Goal: Find specific page/section: Find specific page/section

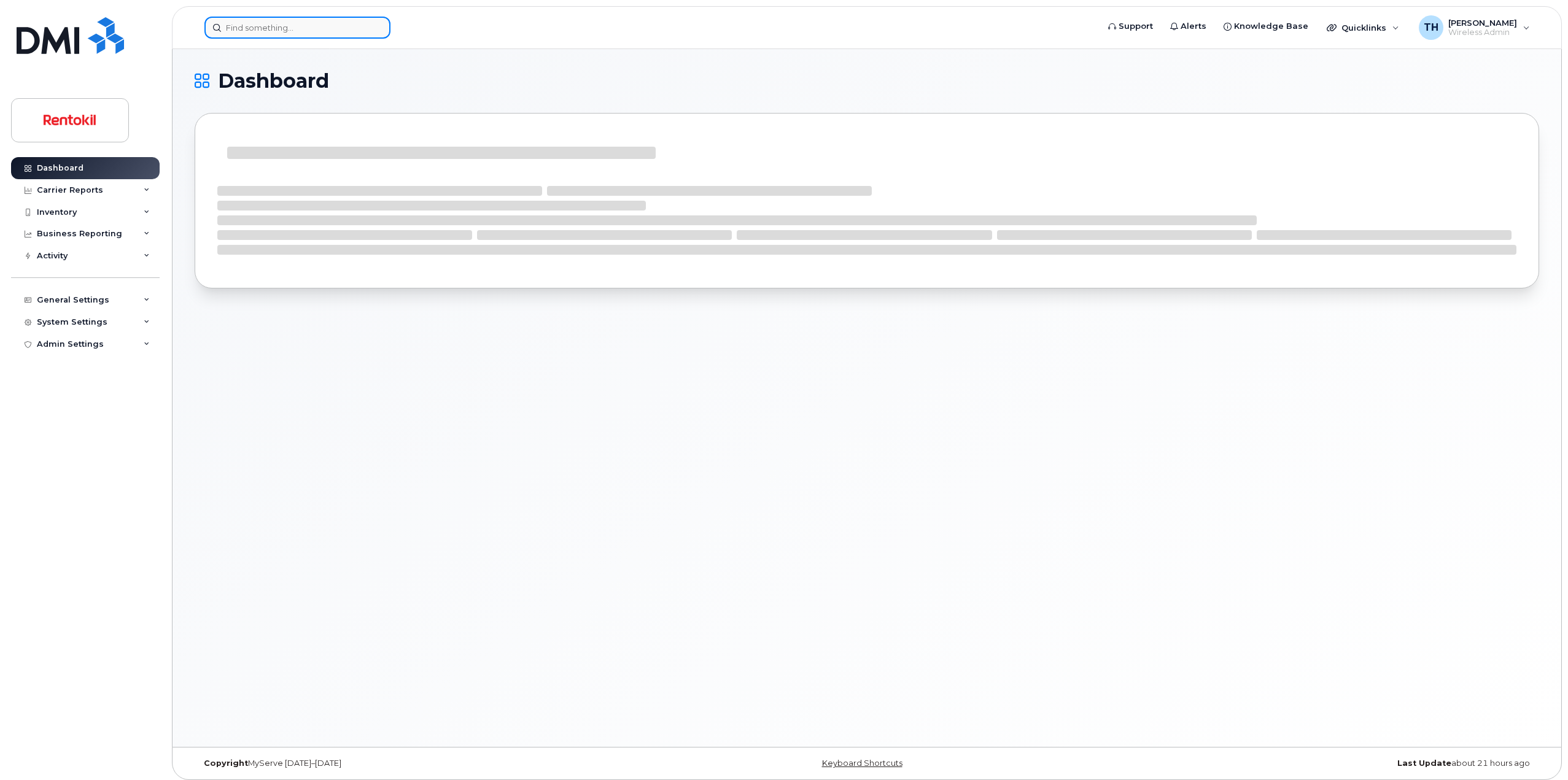
click at [297, 35] on input at bounding box center [297, 27] width 186 height 22
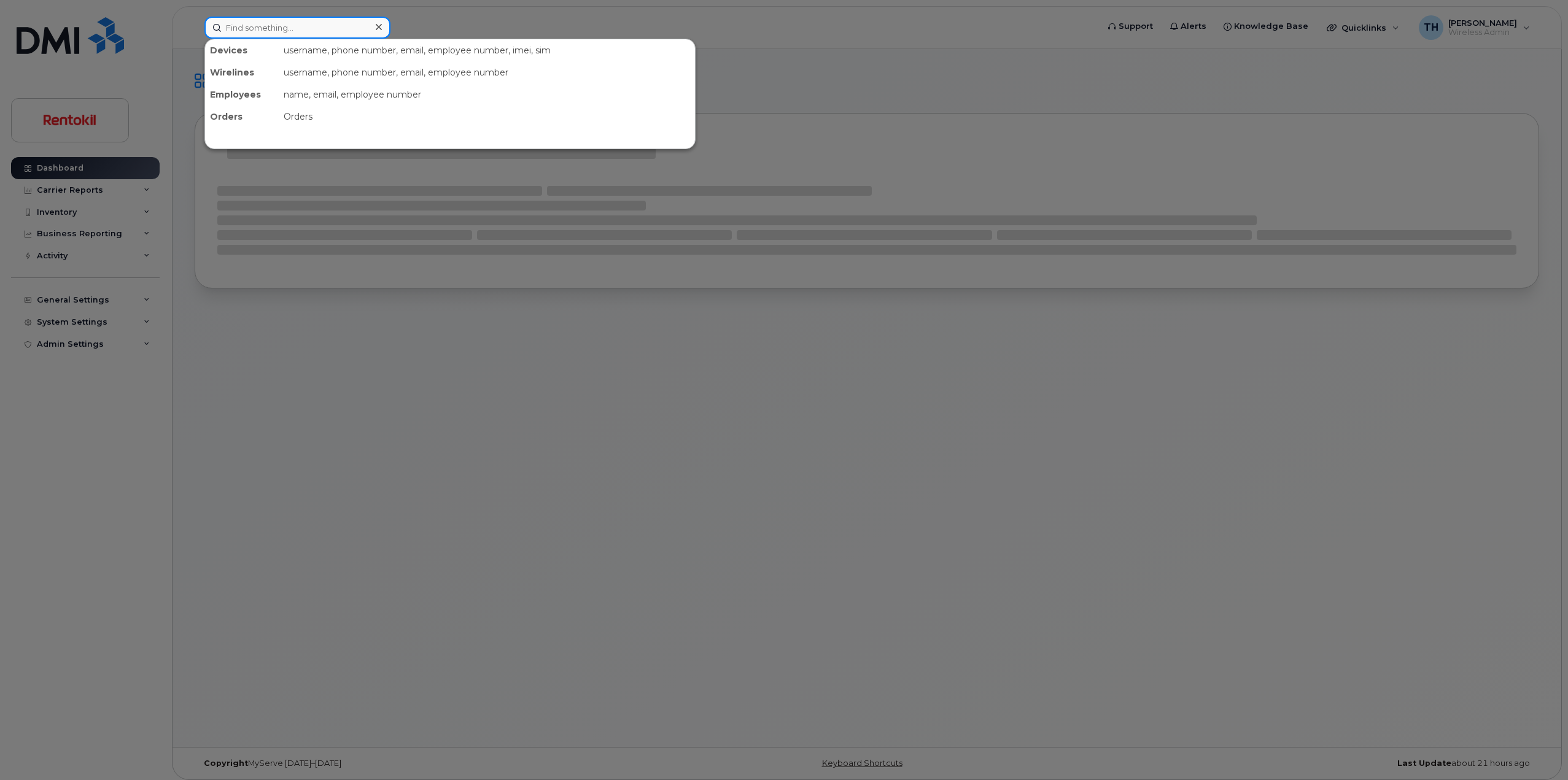
paste input "John Gaetani"
click at [314, 29] on input "John Gaetani" at bounding box center [297, 27] width 186 height 22
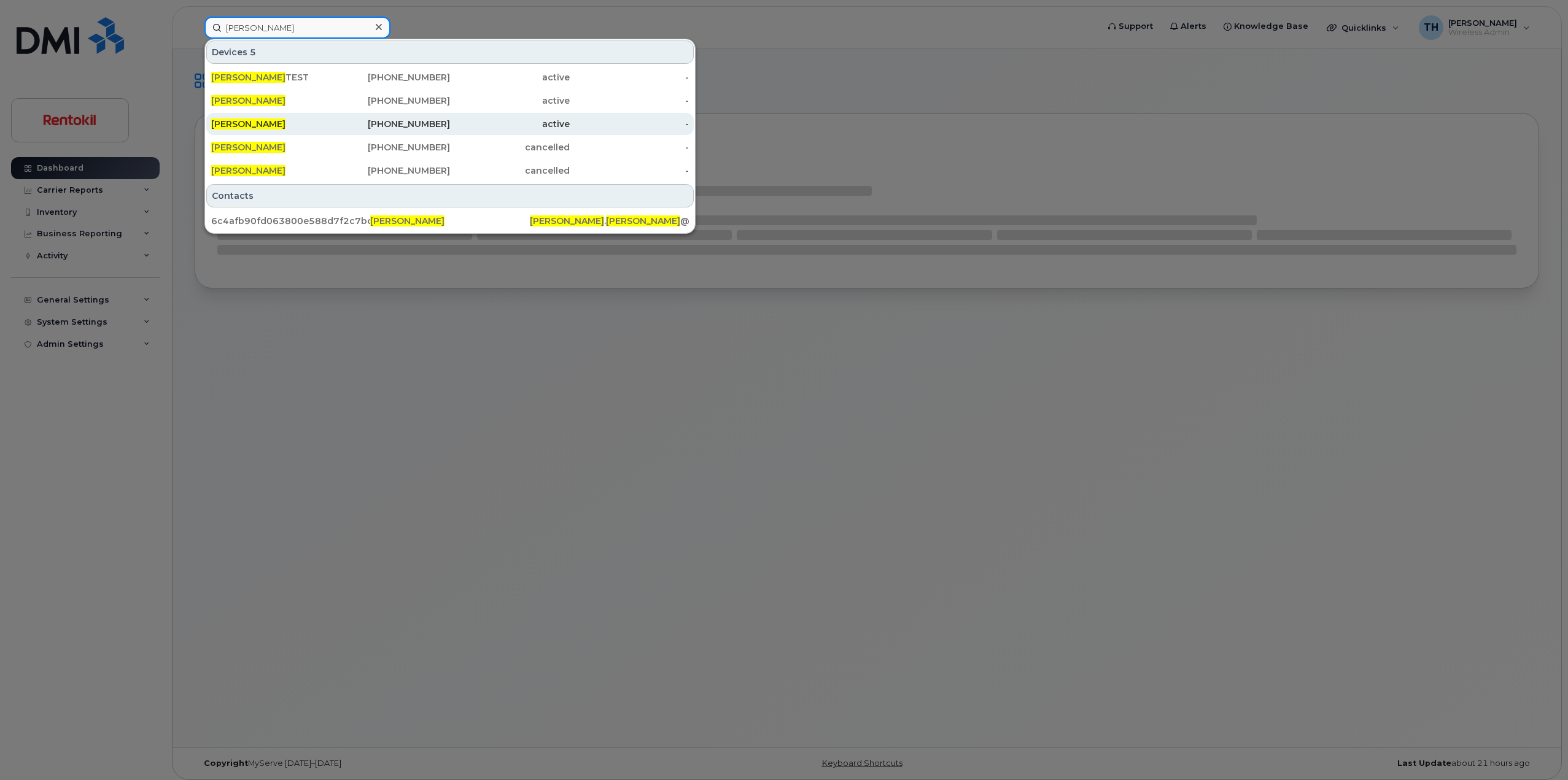
type input "John Gaetani"
click at [296, 120] on div "JOHN GAETANI" at bounding box center [271, 124] width 120 height 12
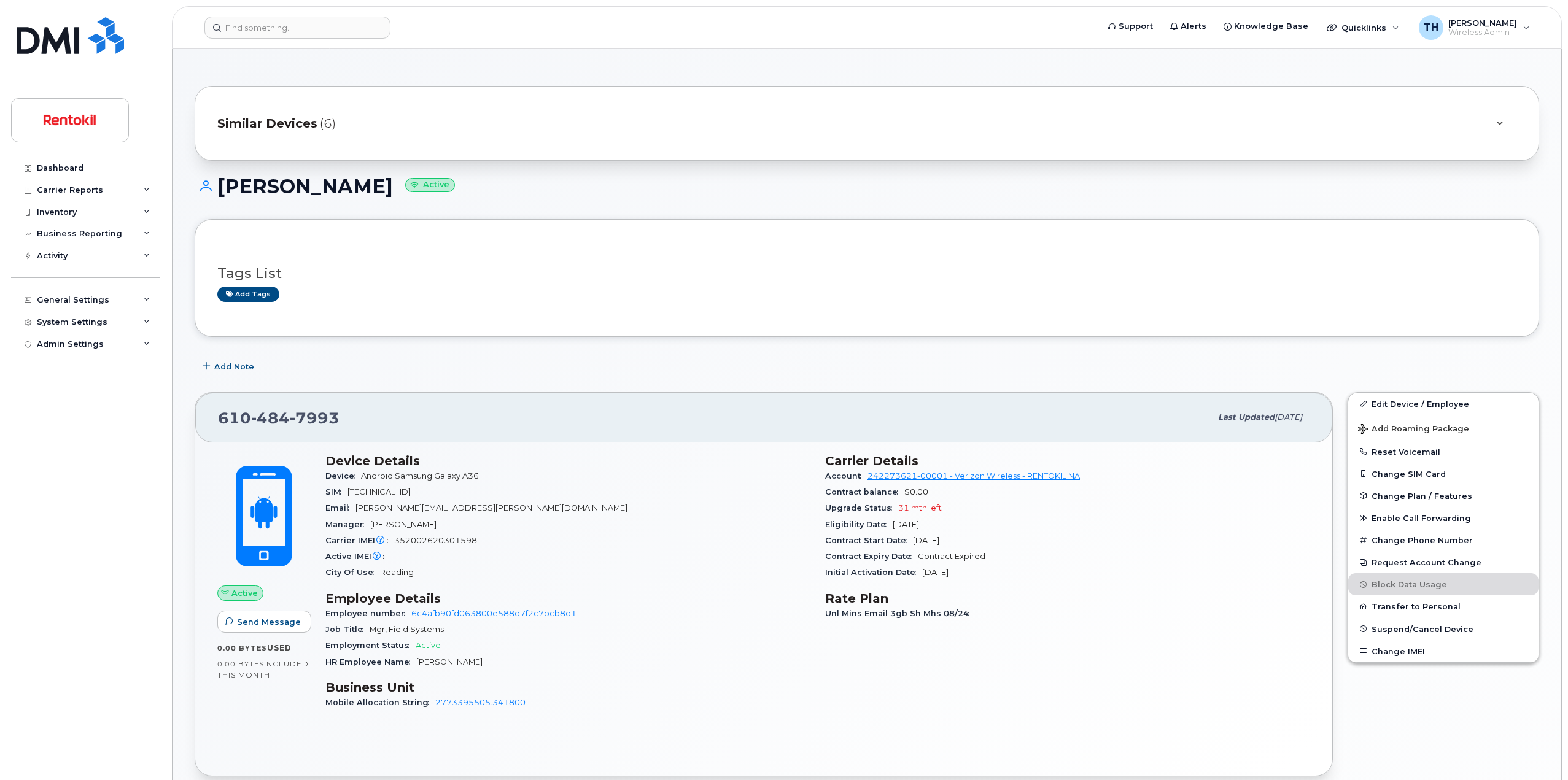
click at [310, 177] on h1 "JOHN GAETANI Active" at bounding box center [867, 187] width 1345 height 22
copy h1 "JOHN GAETANI"
click at [282, 30] on input at bounding box center [297, 27] width 186 height 22
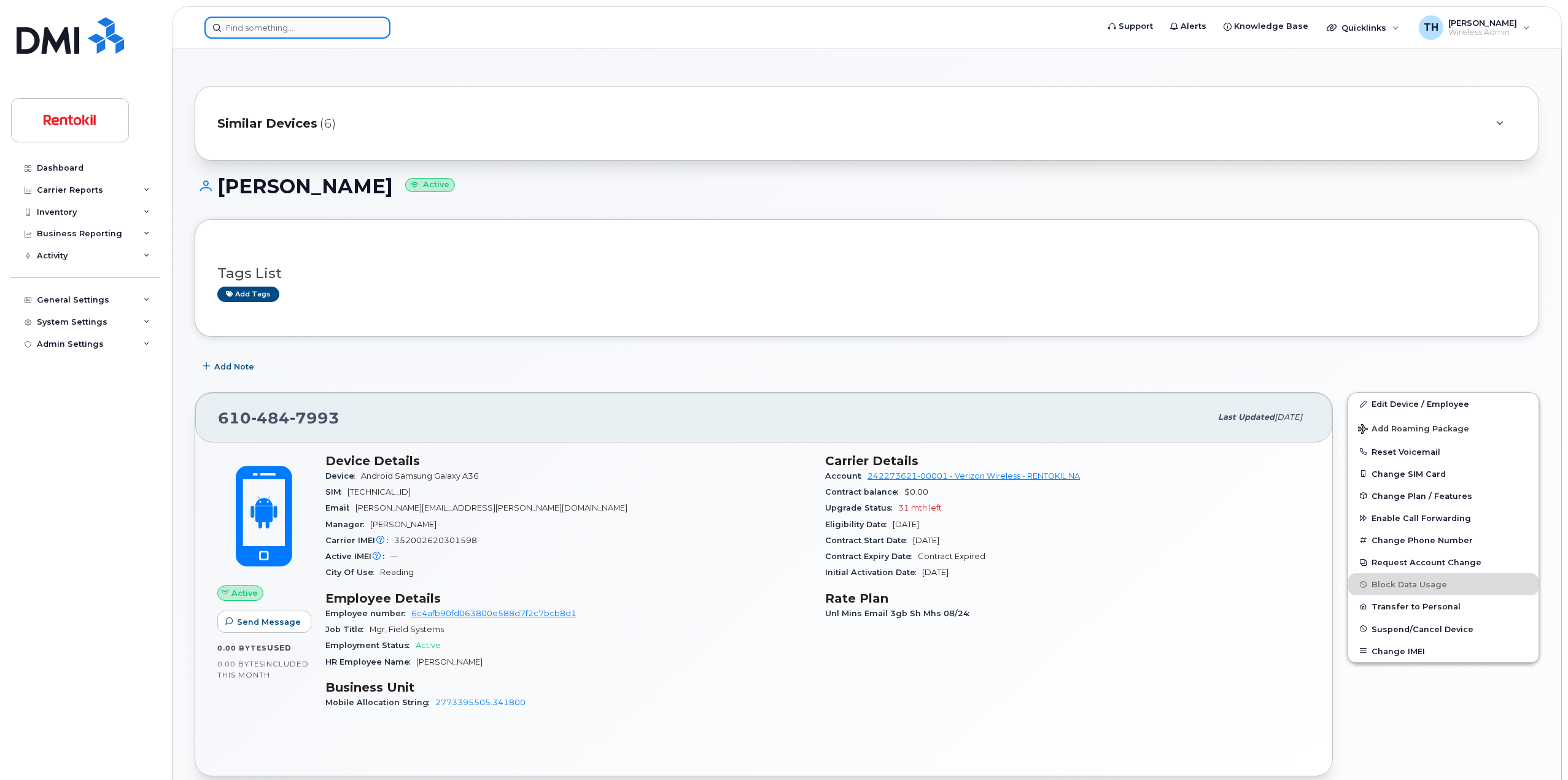
paste input "JOHN GAETANI"
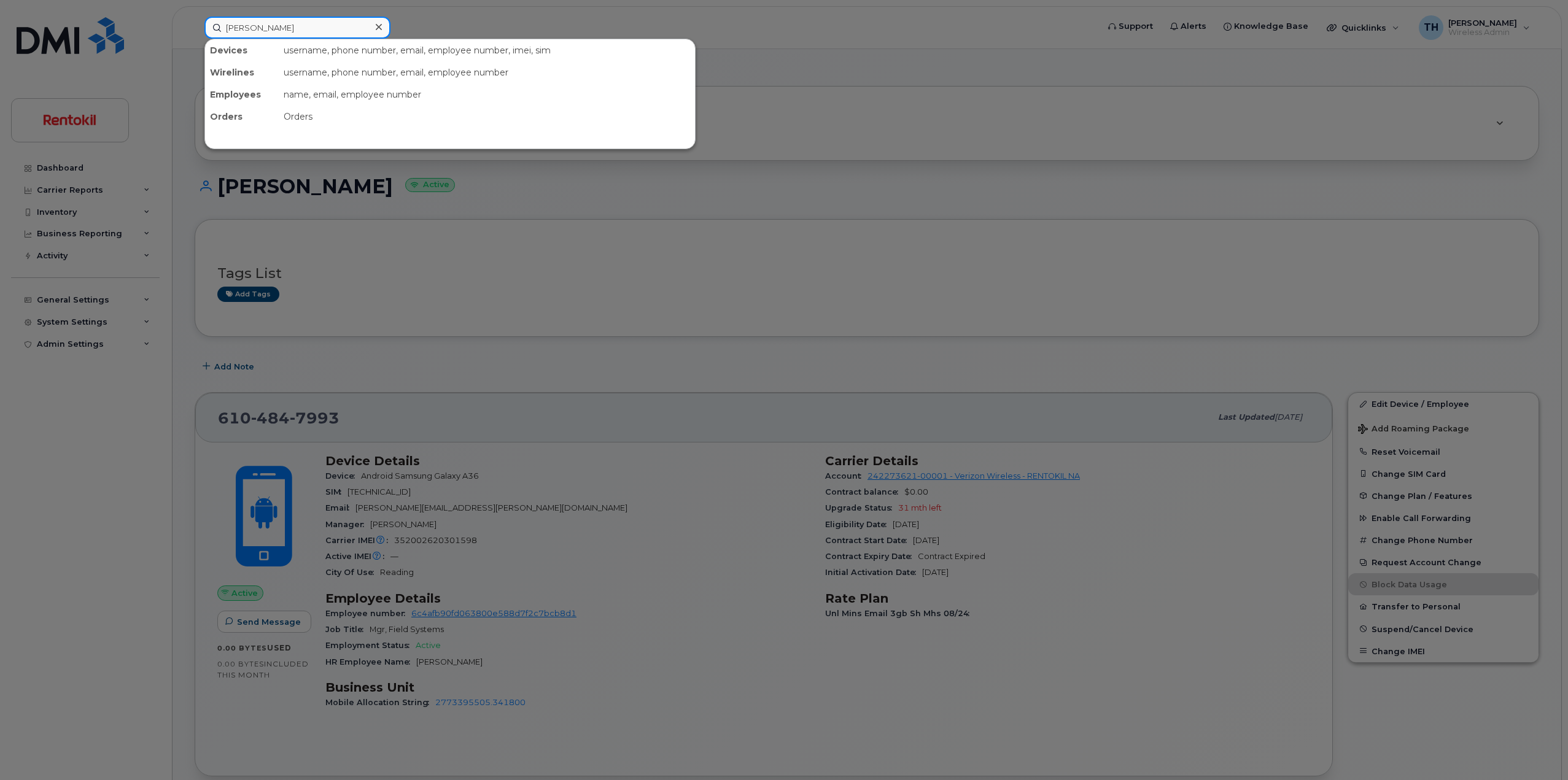
click at [318, 33] on input "JOHN GAETANI" at bounding box center [297, 27] width 186 height 22
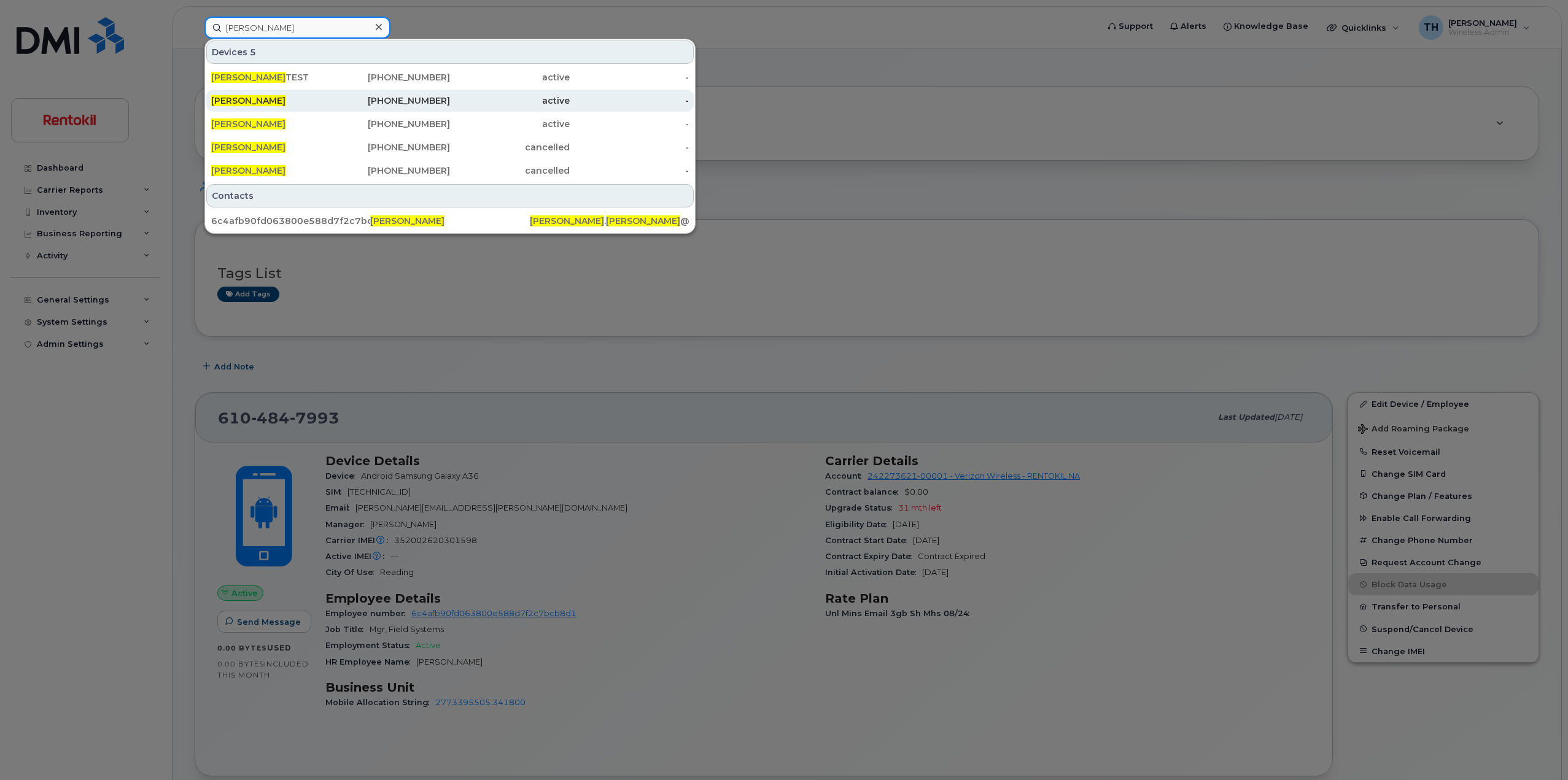
type input "JOHN GAETANI"
click at [326, 101] on div "JOHN GAETANI" at bounding box center [271, 100] width 120 height 12
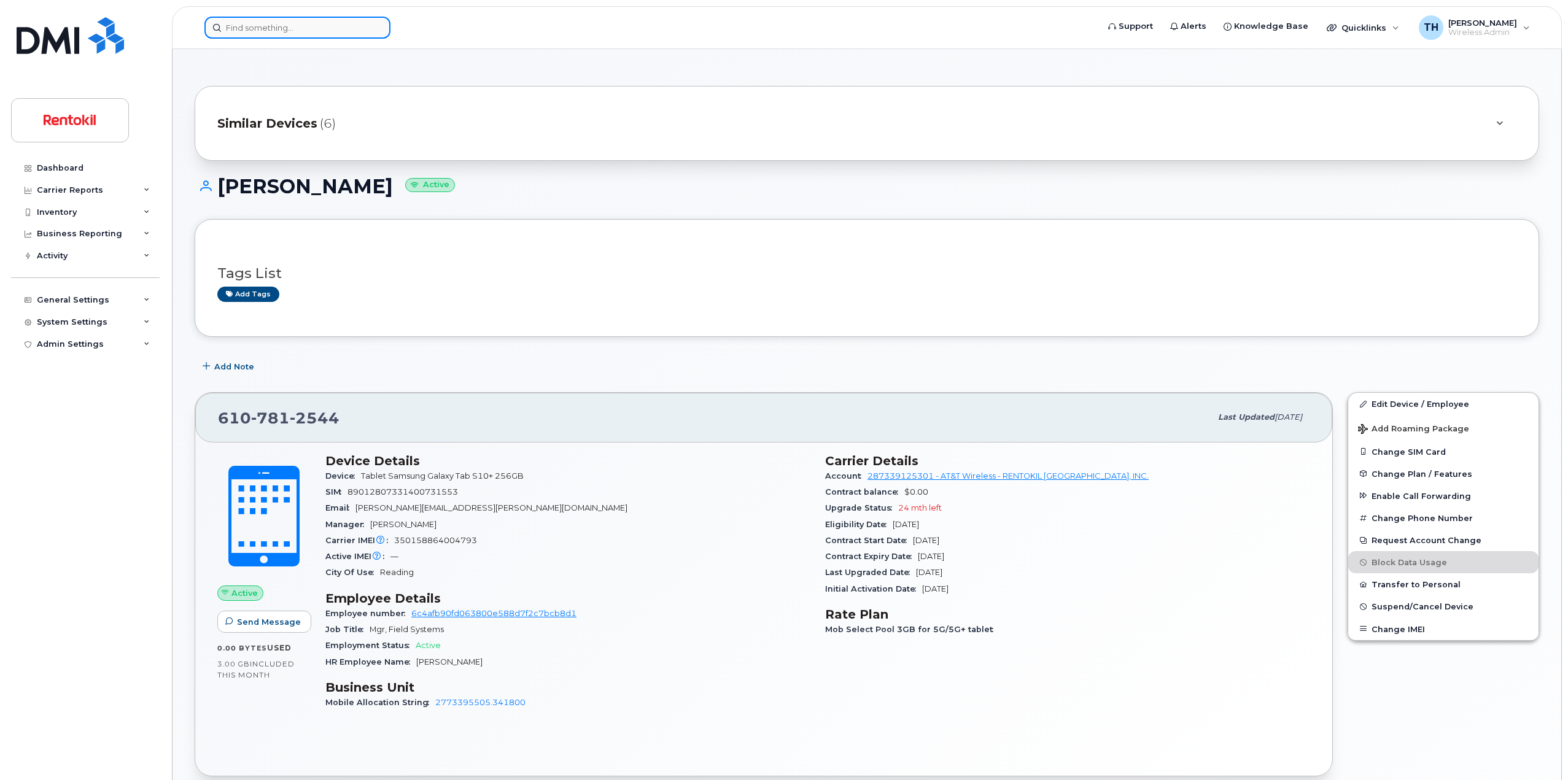
click at [329, 29] on input at bounding box center [297, 27] width 186 height 22
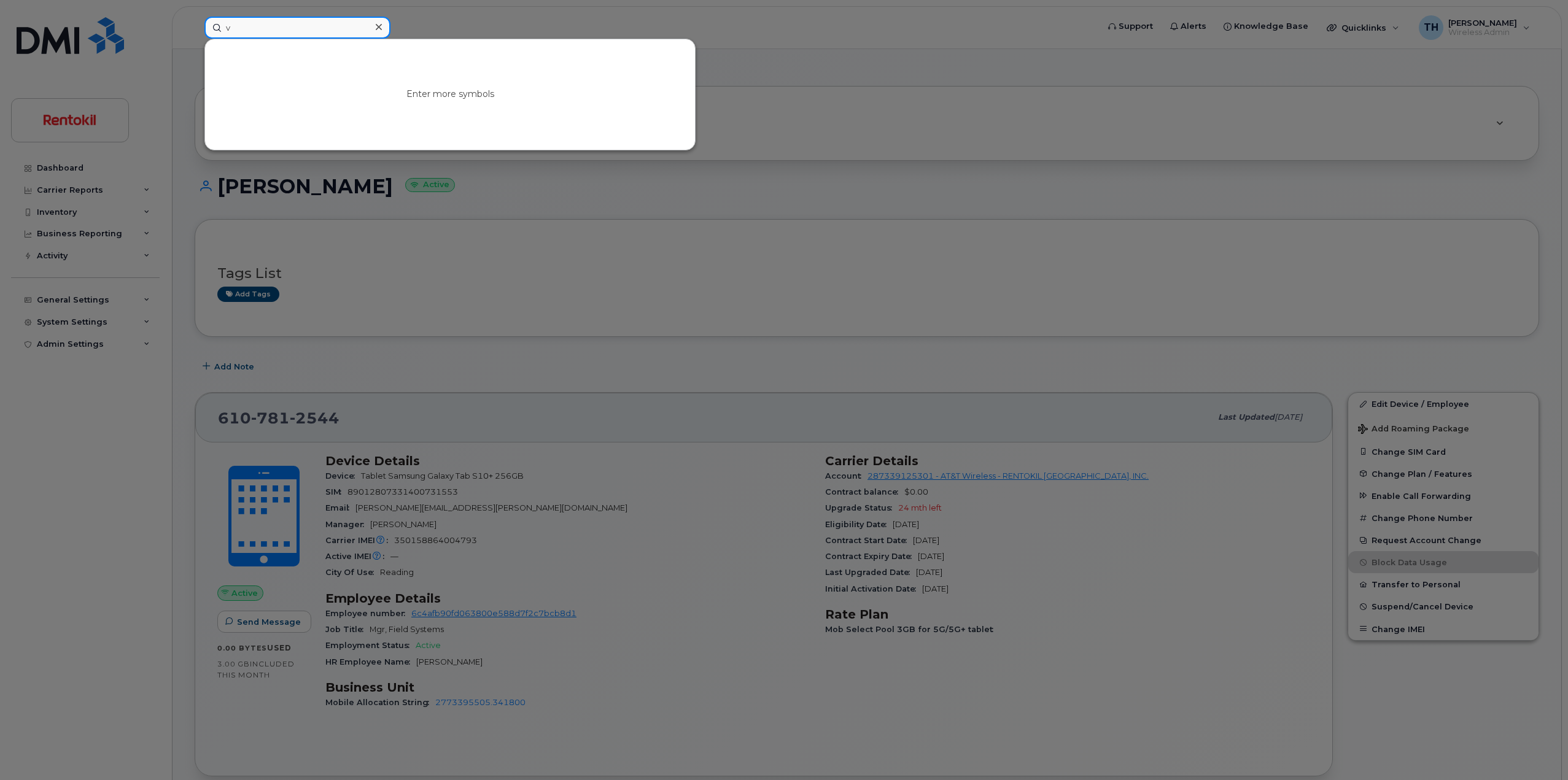
click at [320, 29] on input "v" at bounding box center [297, 27] width 186 height 22
click at [319, 29] on input "v" at bounding box center [297, 27] width 186 height 22
click at [318, 28] on input "v" at bounding box center [297, 27] width 186 height 22
paste input "JOHN GAETANI"
click at [318, 28] on input "vJOHN GAETANI" at bounding box center [297, 27] width 186 height 22
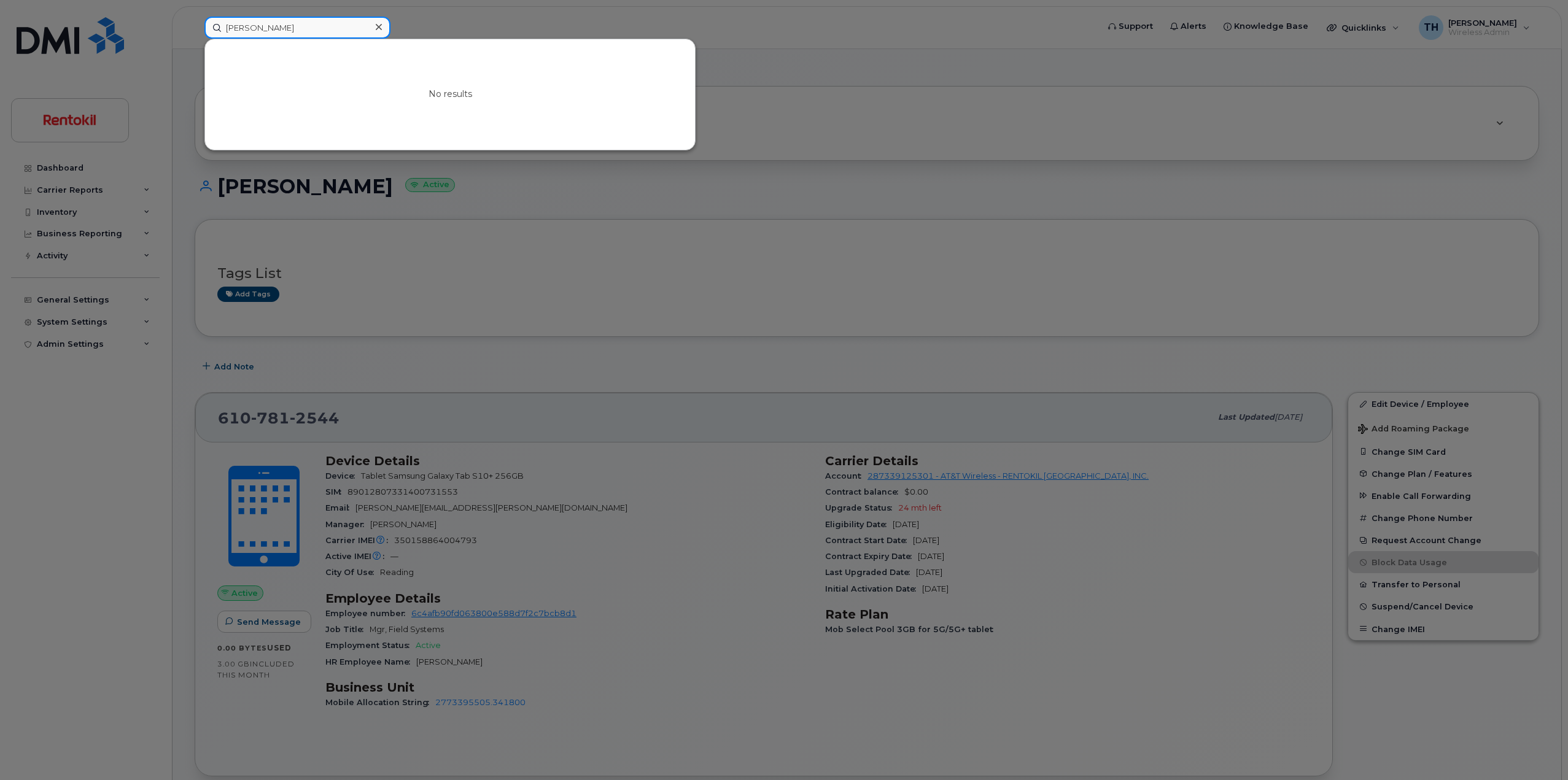
click at [230, 25] on input "vJOHN GAETANI" at bounding box center [297, 27] width 186 height 22
click at [244, 26] on input "JOHN GAETANI" at bounding box center [297, 27] width 186 height 22
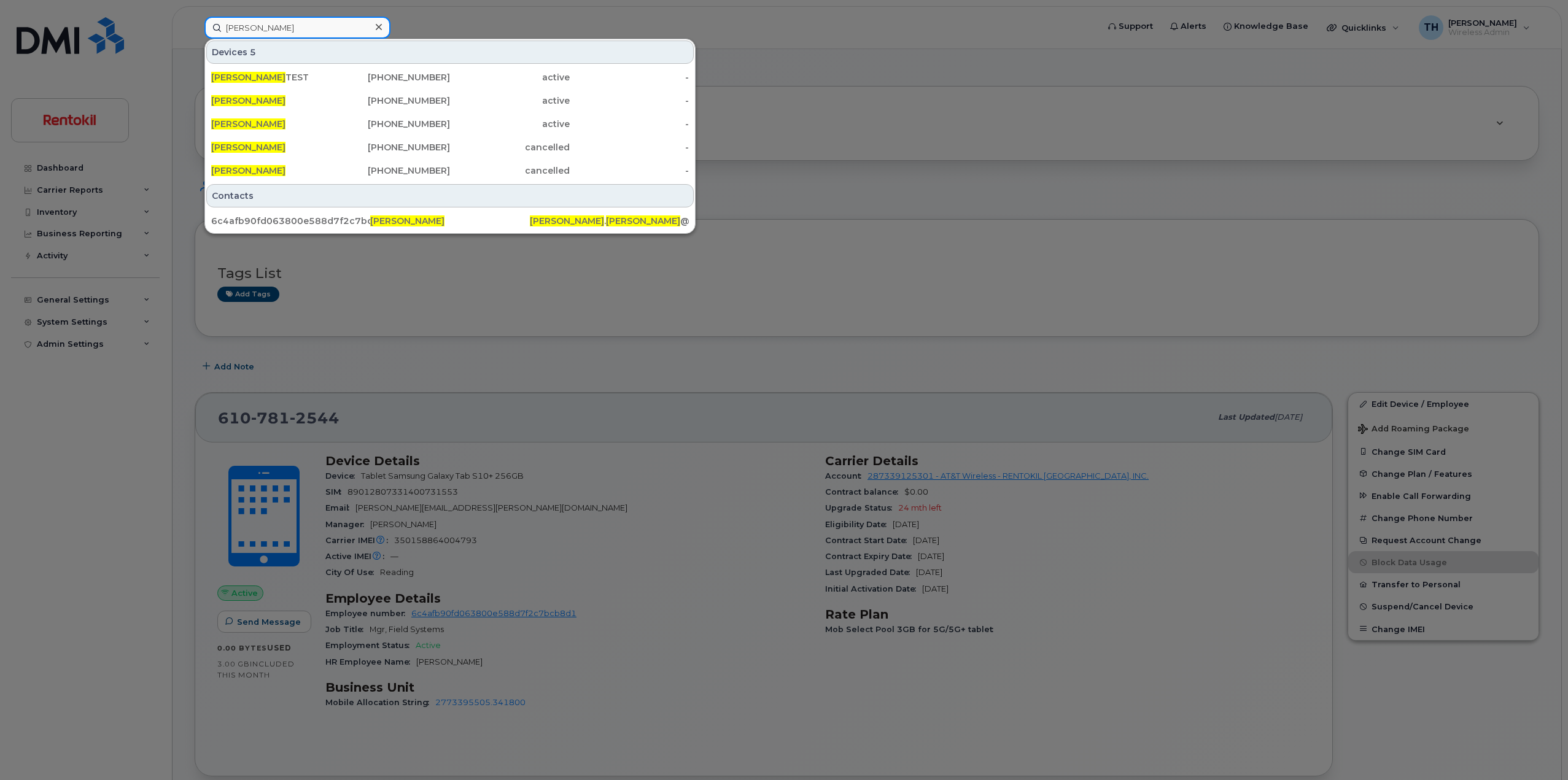
drag, startPoint x: 297, startPoint y: 29, endPoint x: 327, endPoint y: 49, distance: 36.1
click at [298, 29] on input "JOHN GAETANI" at bounding box center [297, 27] width 186 height 22
type input "JOHN GAETANI"
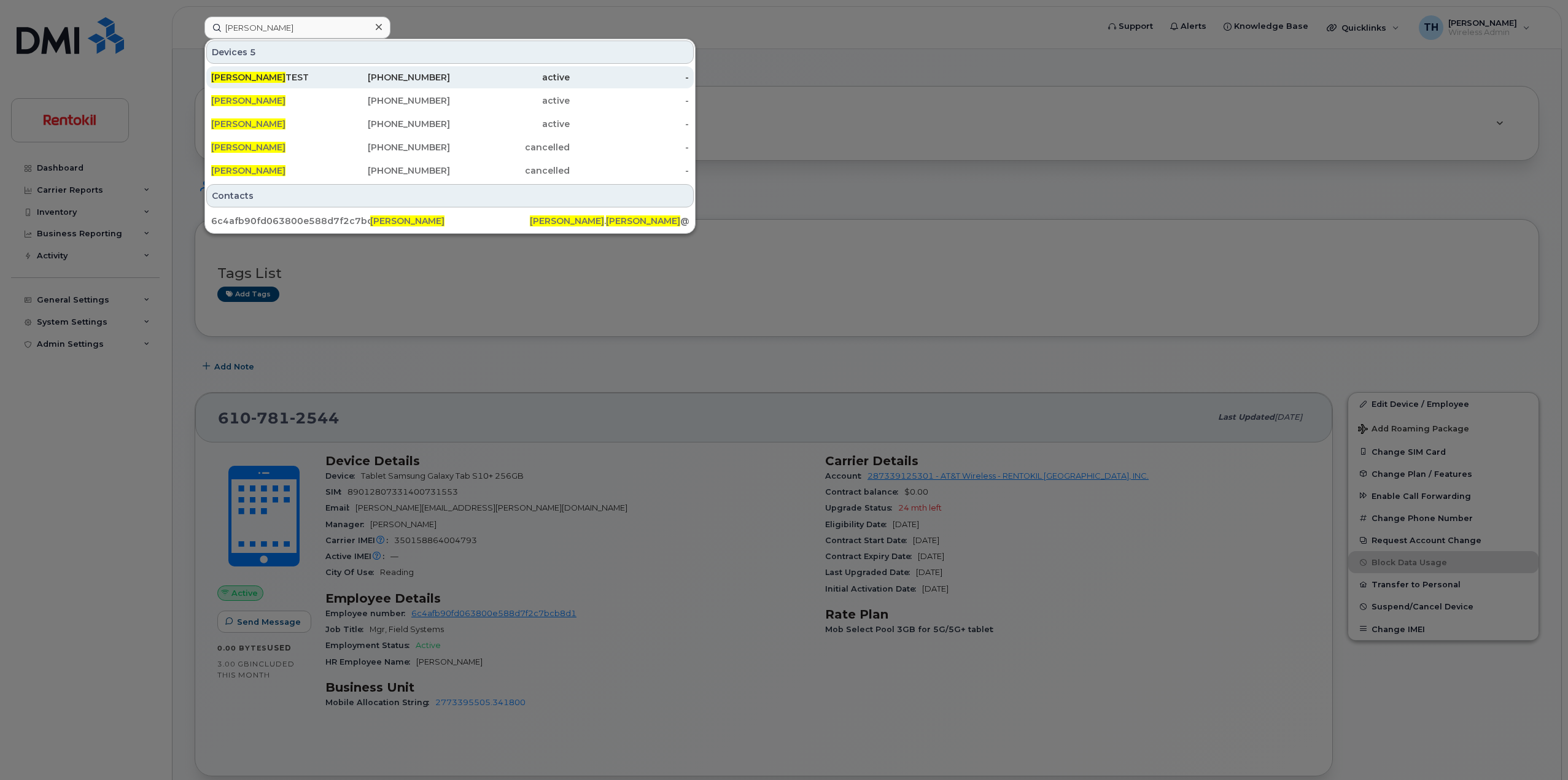
click at [387, 69] on div "610-850-3759" at bounding box center [390, 77] width 120 height 22
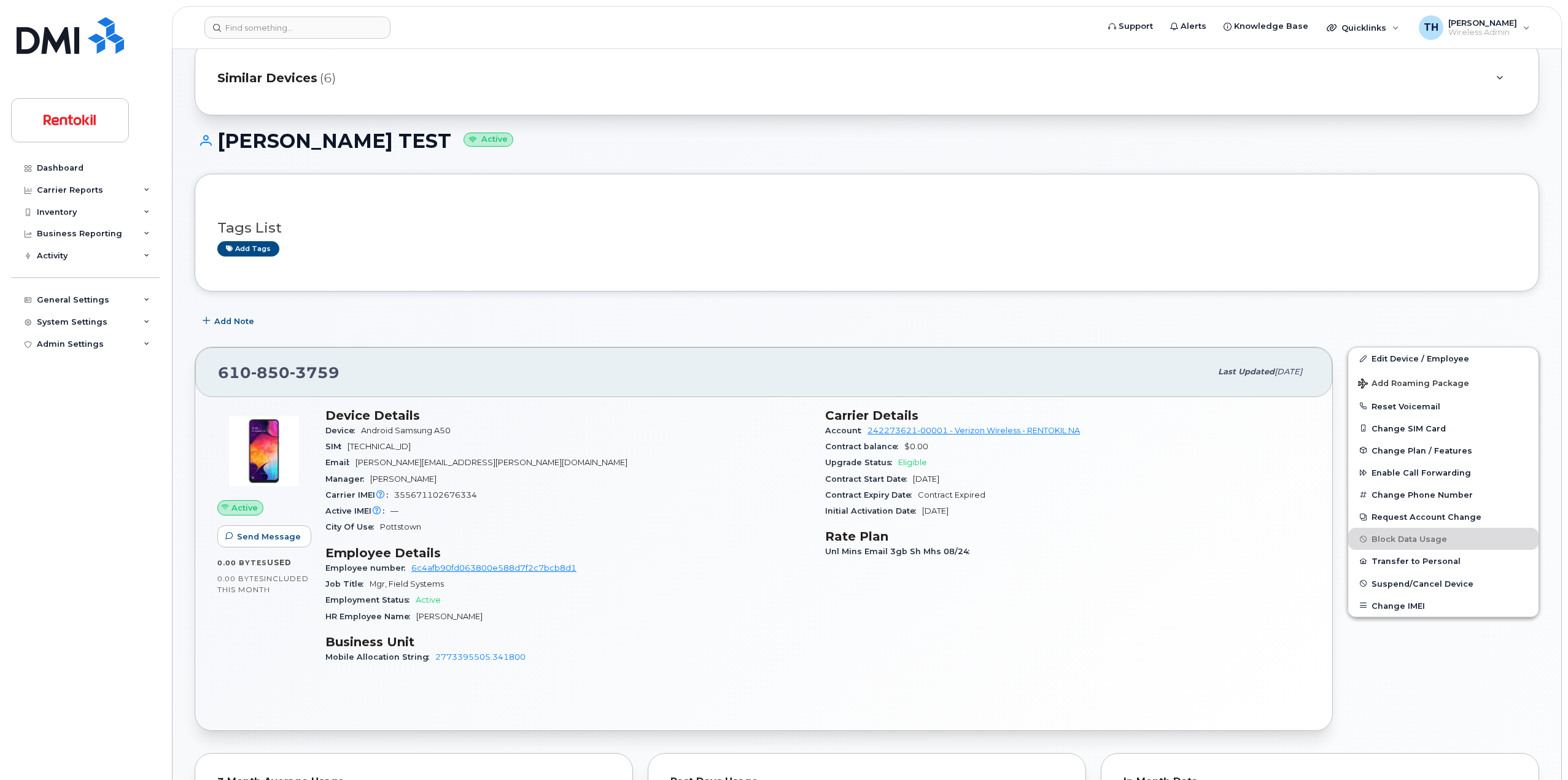
scroll to position [123, 0]
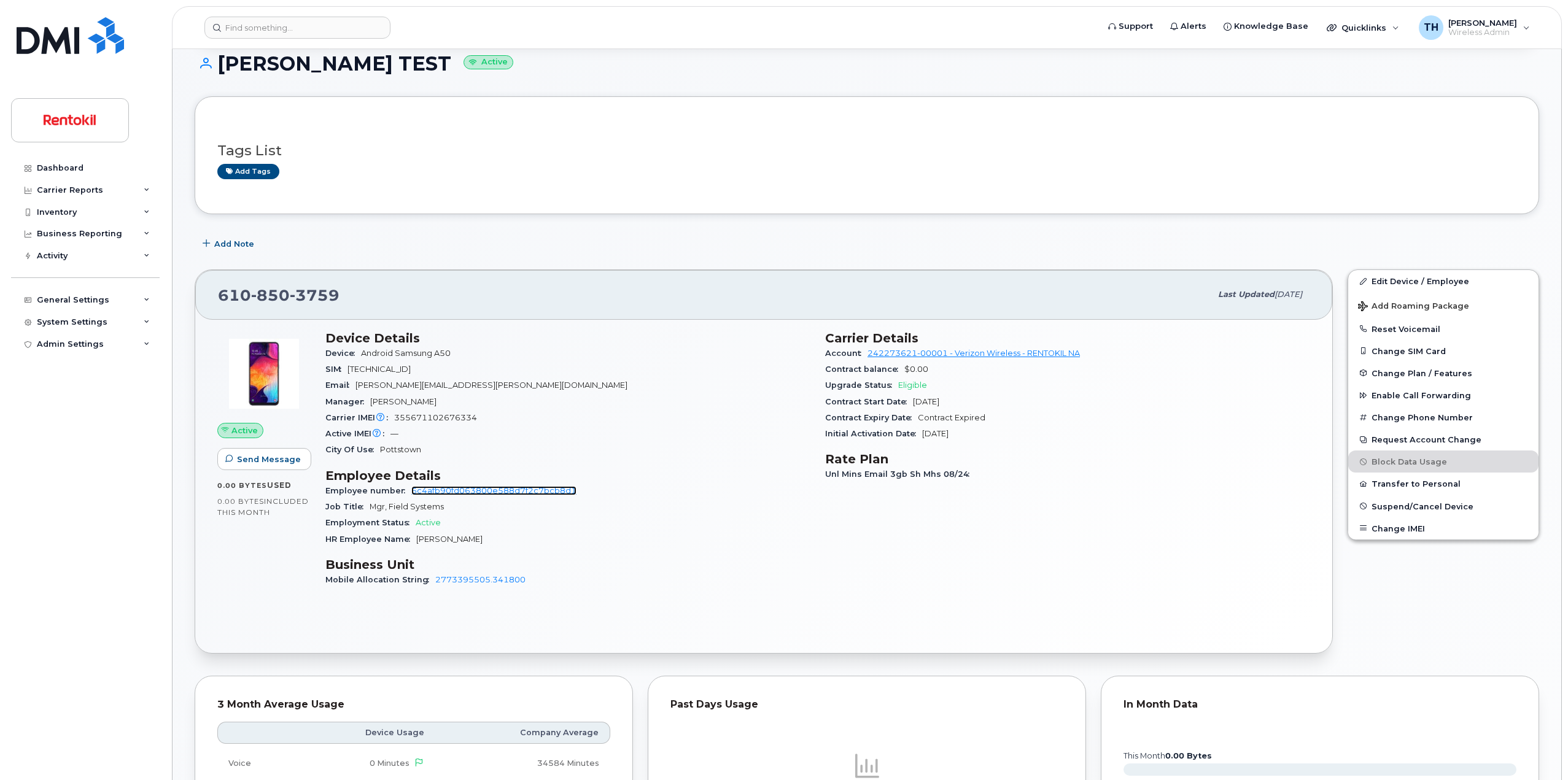
click at [465, 494] on link "6c4afb90fd063800e588d7f2c7bcb8d1" at bounding box center [494, 491] width 165 height 10
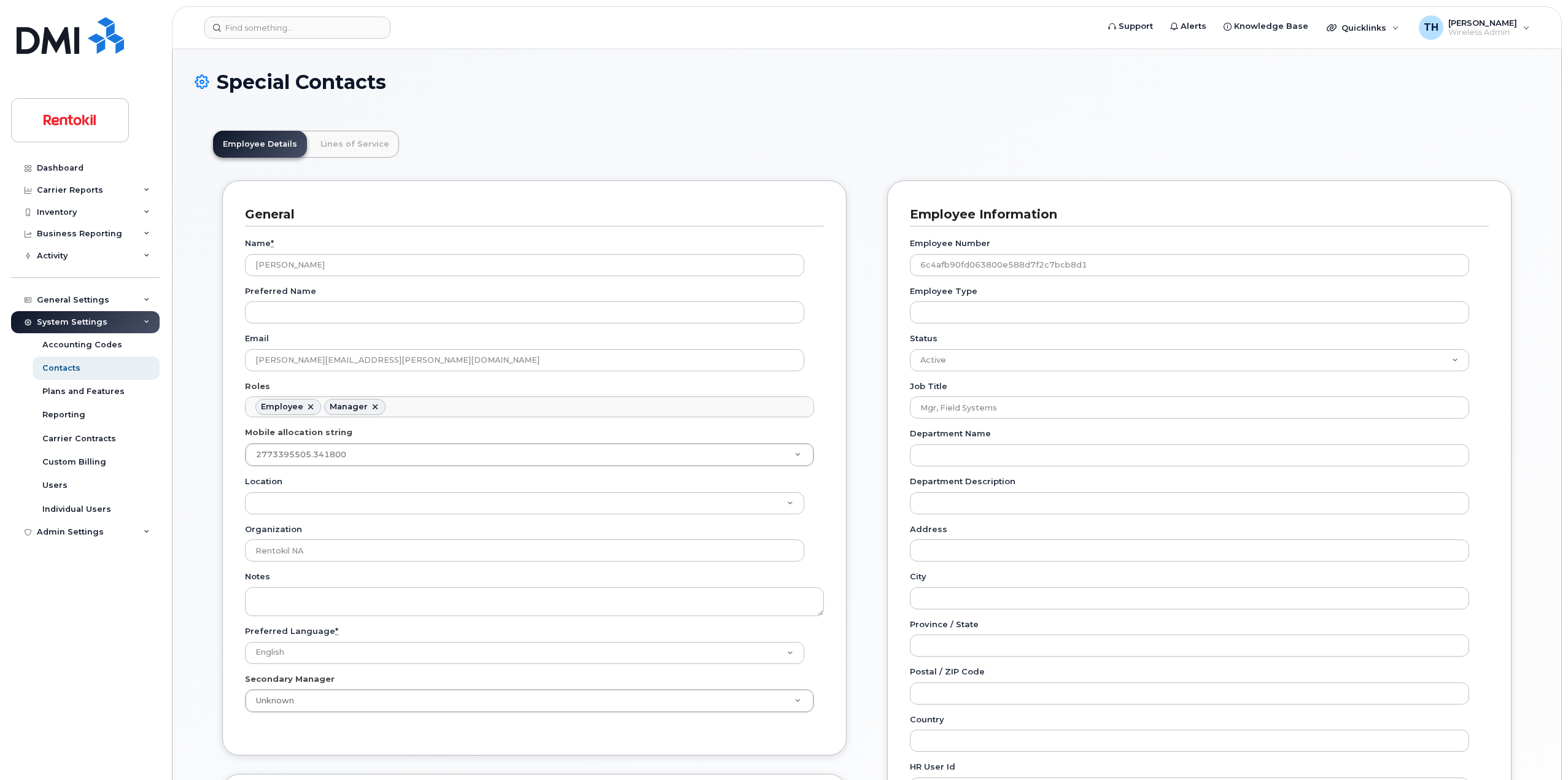
scroll to position [41, 0]
click at [367, 151] on link "Lines of Service" at bounding box center [354, 145] width 88 height 27
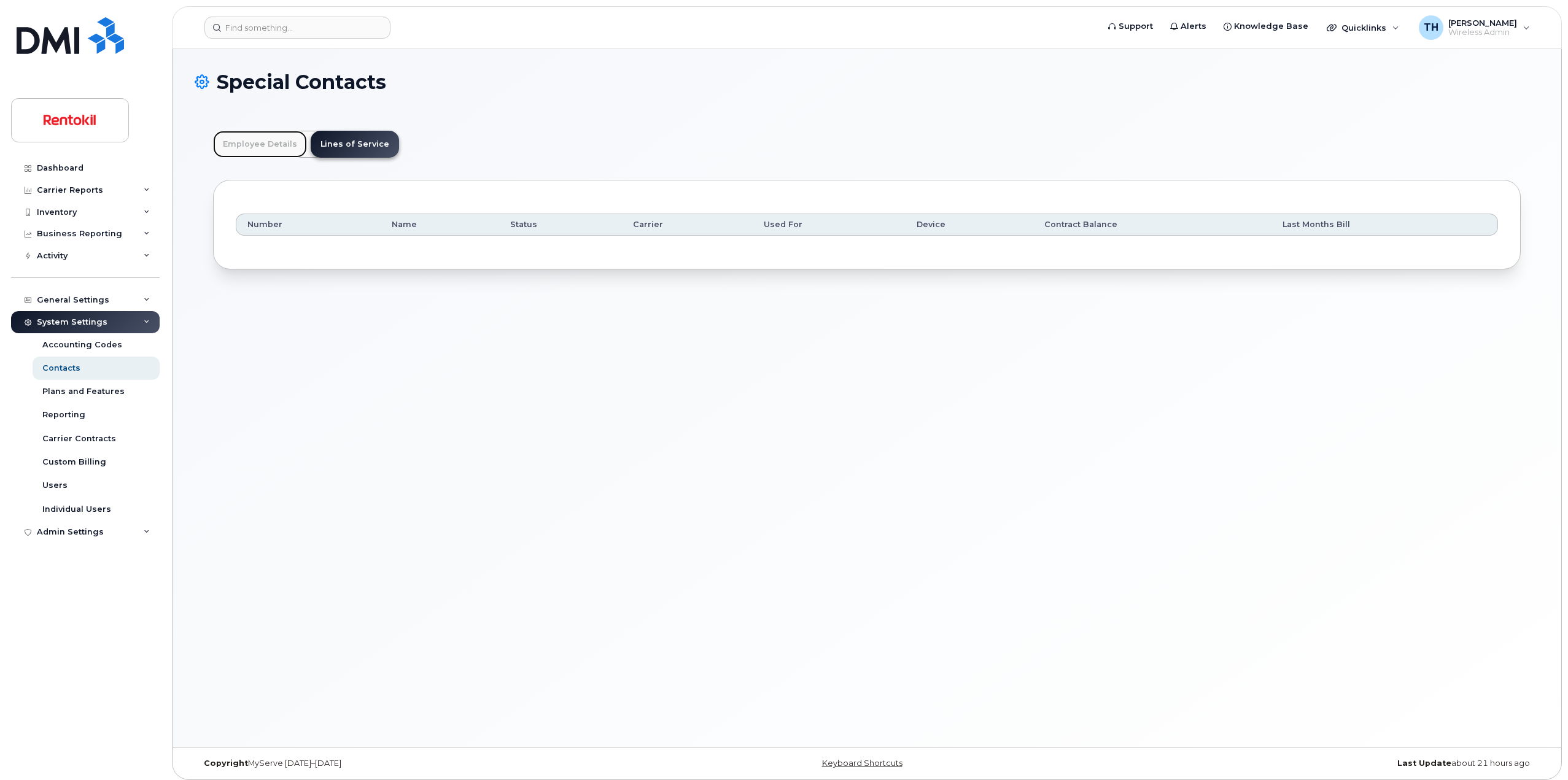
click at [263, 142] on link "Employee Details" at bounding box center [260, 145] width 94 height 27
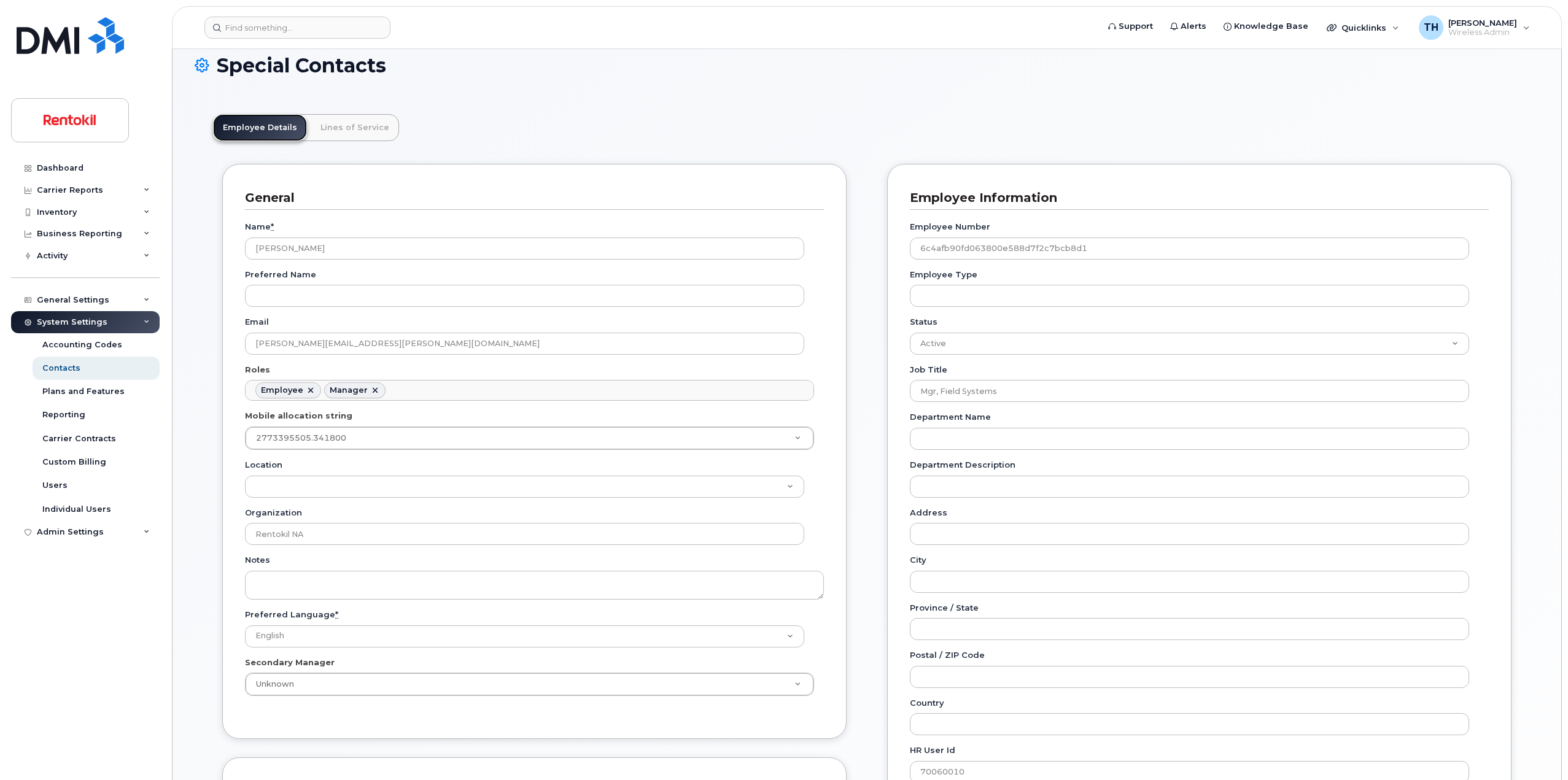
scroll to position [0, 0]
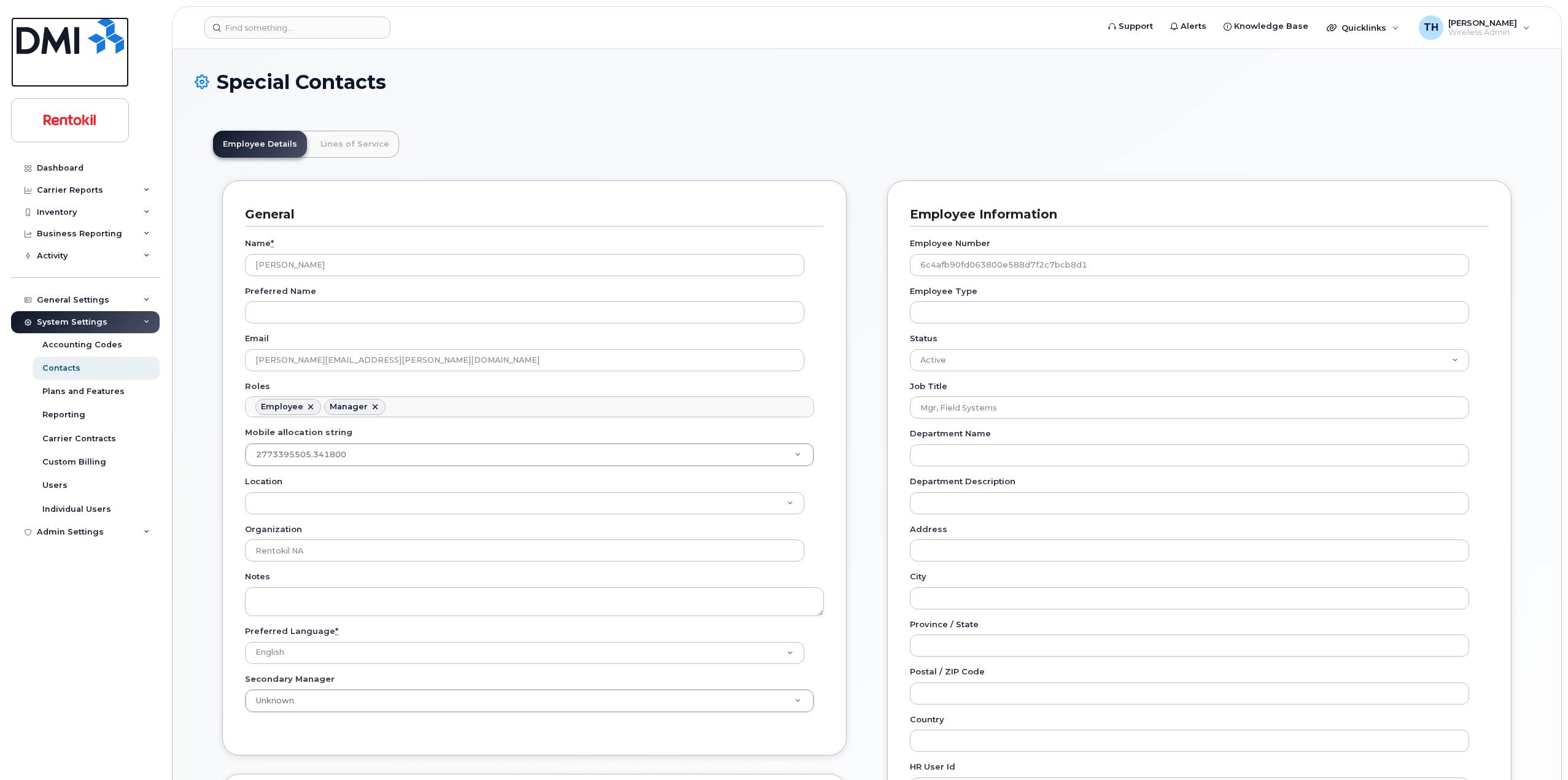
click at [107, 53] on img at bounding box center [70, 35] width 107 height 37
